Goal: Check status: Check status

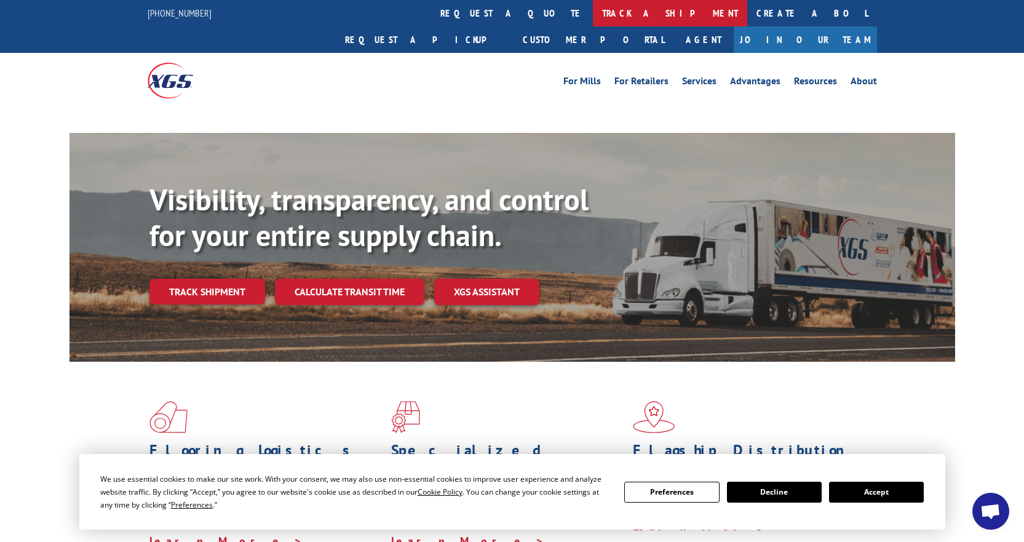
click at [593, 14] on link "track a shipment" at bounding box center [670, 13] width 154 height 26
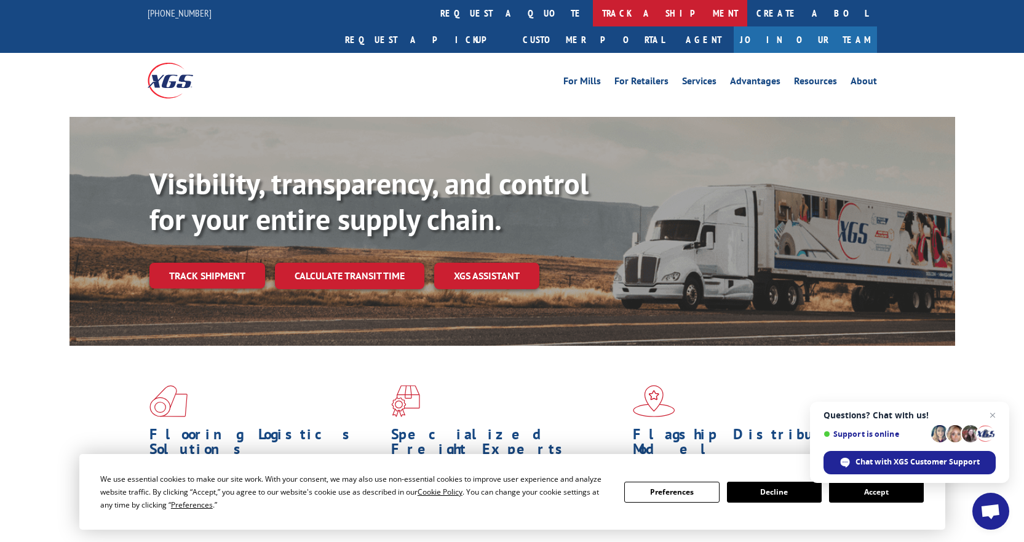
click at [593, 12] on link "track a shipment" at bounding box center [670, 13] width 154 height 26
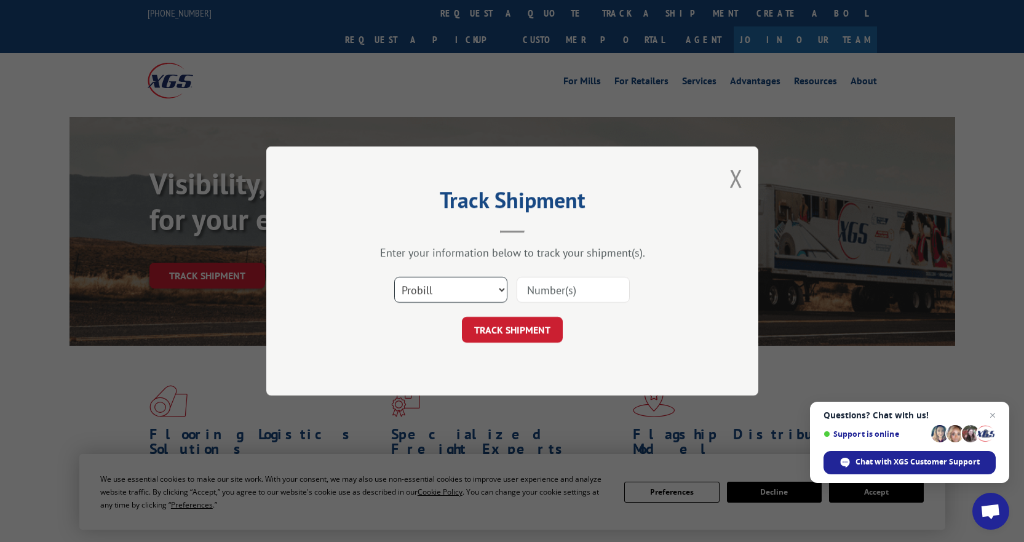
click at [484, 290] on select "Select category... Probill BOL PO" at bounding box center [450, 290] width 113 height 26
select select "bol"
click at [394, 277] on select "Select category... Probill BOL PO" at bounding box center [450, 290] width 113 height 26
click at [546, 292] on input at bounding box center [573, 290] width 113 height 26
paste input "6021168"
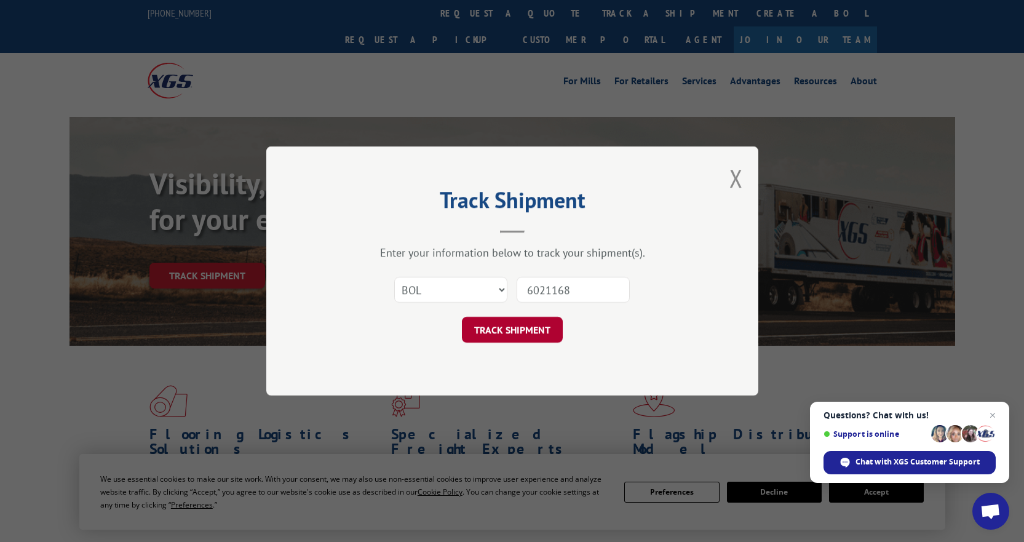
type input "6021168"
click at [533, 325] on button "TRACK SHIPMENT" at bounding box center [512, 330] width 101 height 26
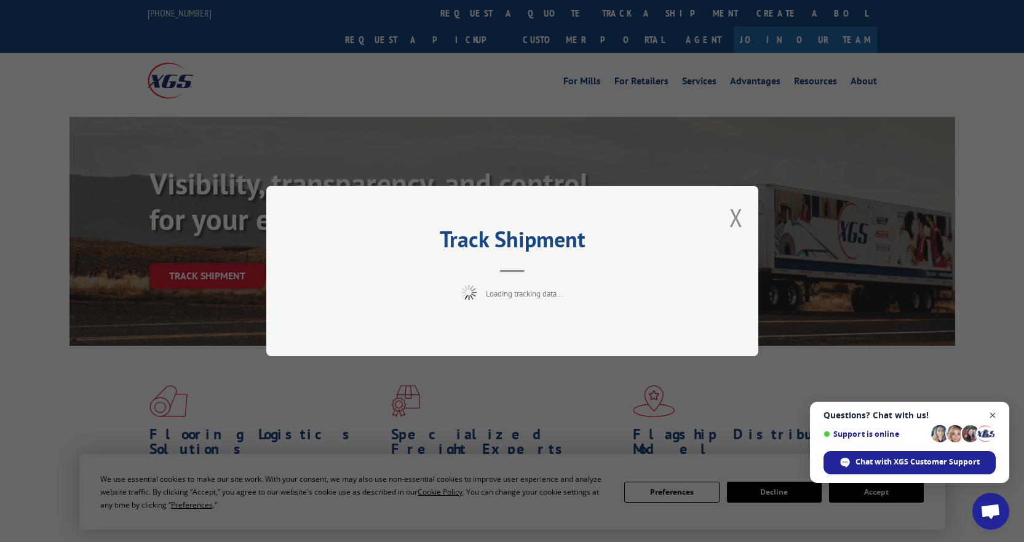
click at [995, 417] on span "Close chat" at bounding box center [992, 415] width 15 height 15
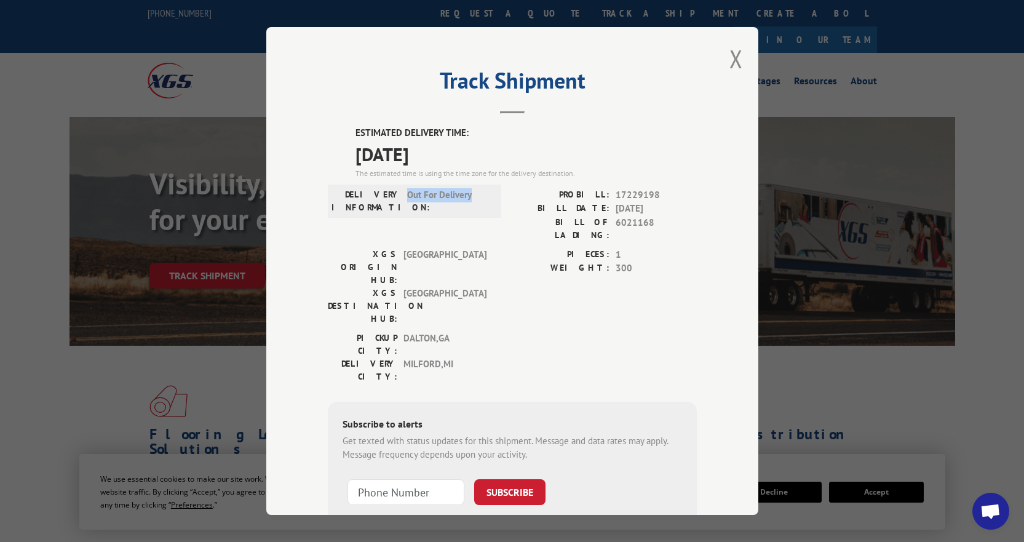
drag, startPoint x: 403, startPoint y: 195, endPoint x: 474, endPoint y: 194, distance: 70.7
click at [474, 194] on span "Out For Delivery" at bounding box center [448, 201] width 83 height 26
click at [729, 57] on button "Close modal" at bounding box center [736, 58] width 14 height 33
